Goal: Task Accomplishment & Management: Complete application form

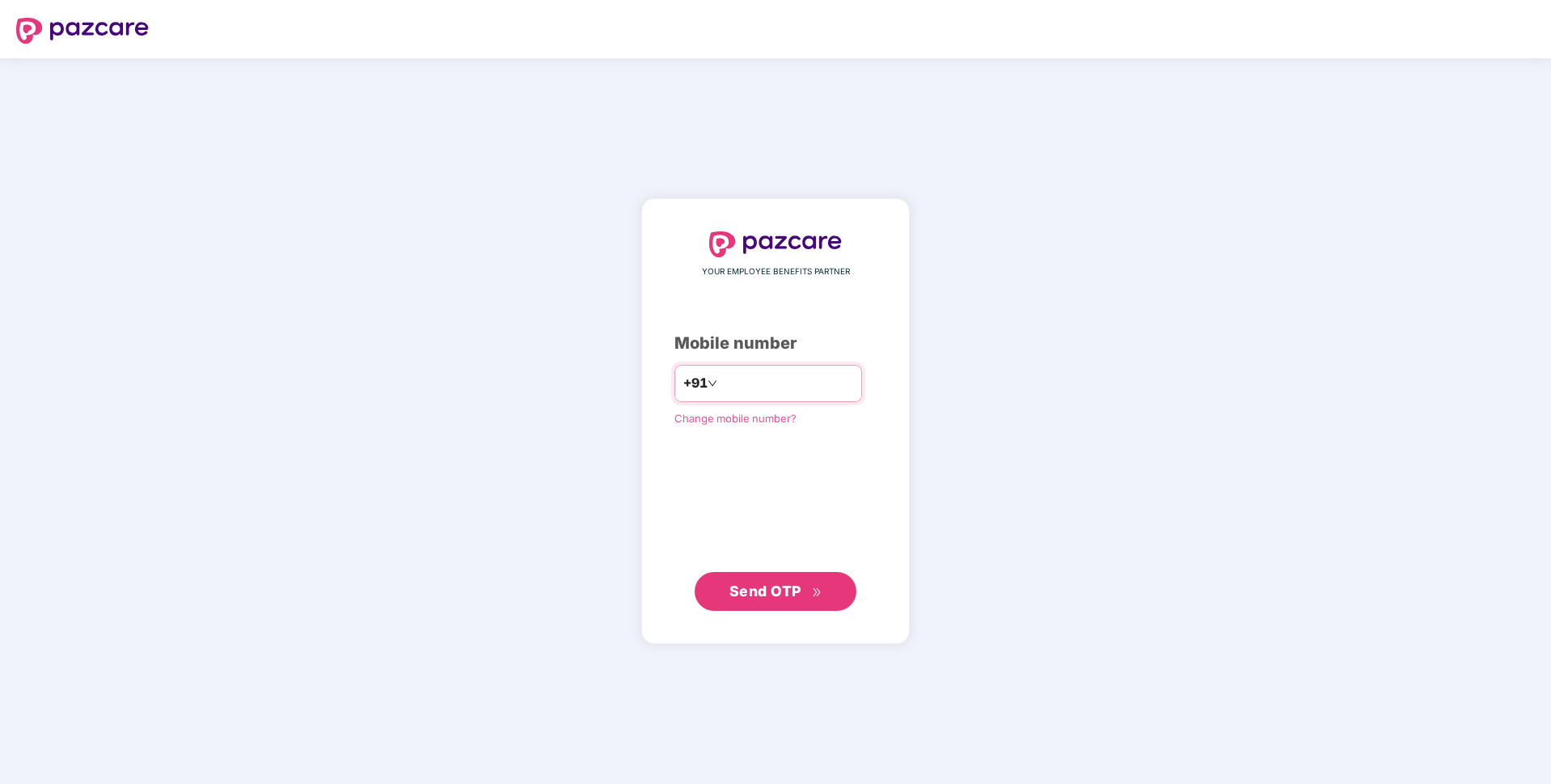
type input "**********"
click at [803, 581] on span "Send OTP" at bounding box center [776, 590] width 93 height 22
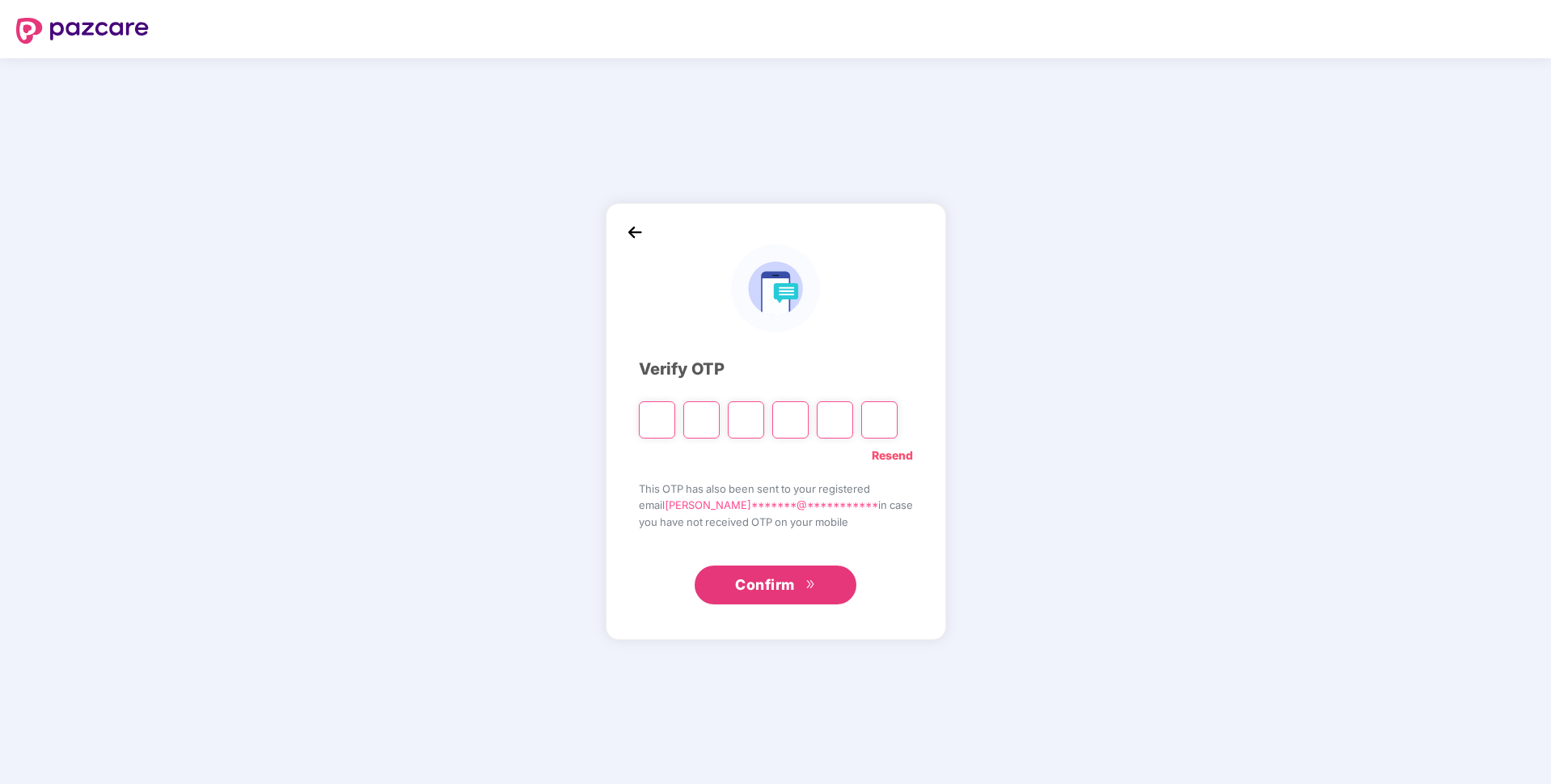
click at [880, 454] on link "Resend" at bounding box center [892, 455] width 41 height 17
